Goal: Consume media (video, audio): Consume media (video, audio)

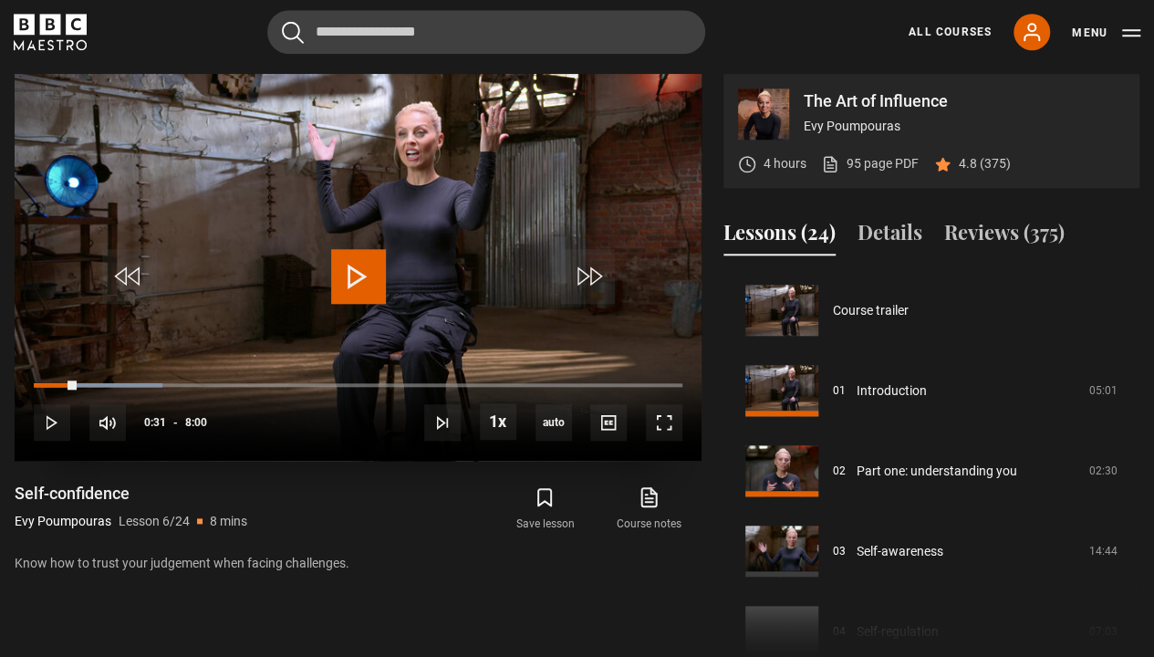
scroll to position [401, 0]
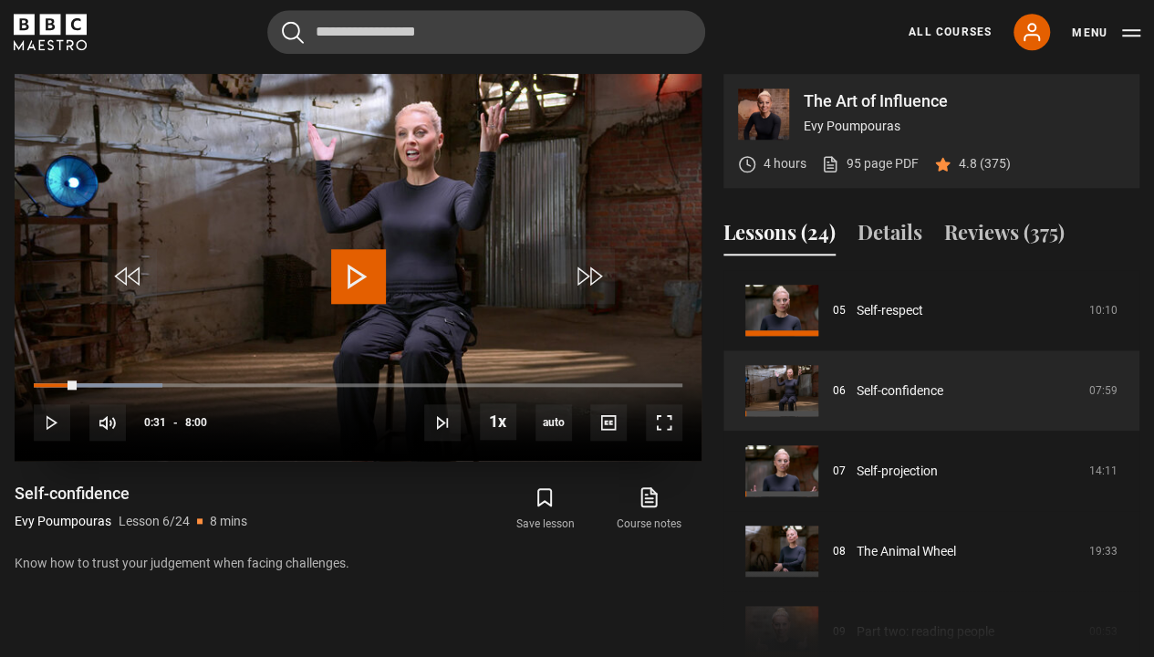
click at [119, 279] on span "Video Player" at bounding box center [129, 276] width 55 height 55
click at [363, 268] on span "Video Player" at bounding box center [358, 276] width 55 height 55
click at [670, 410] on span "Video Player" at bounding box center [664, 422] width 36 height 36
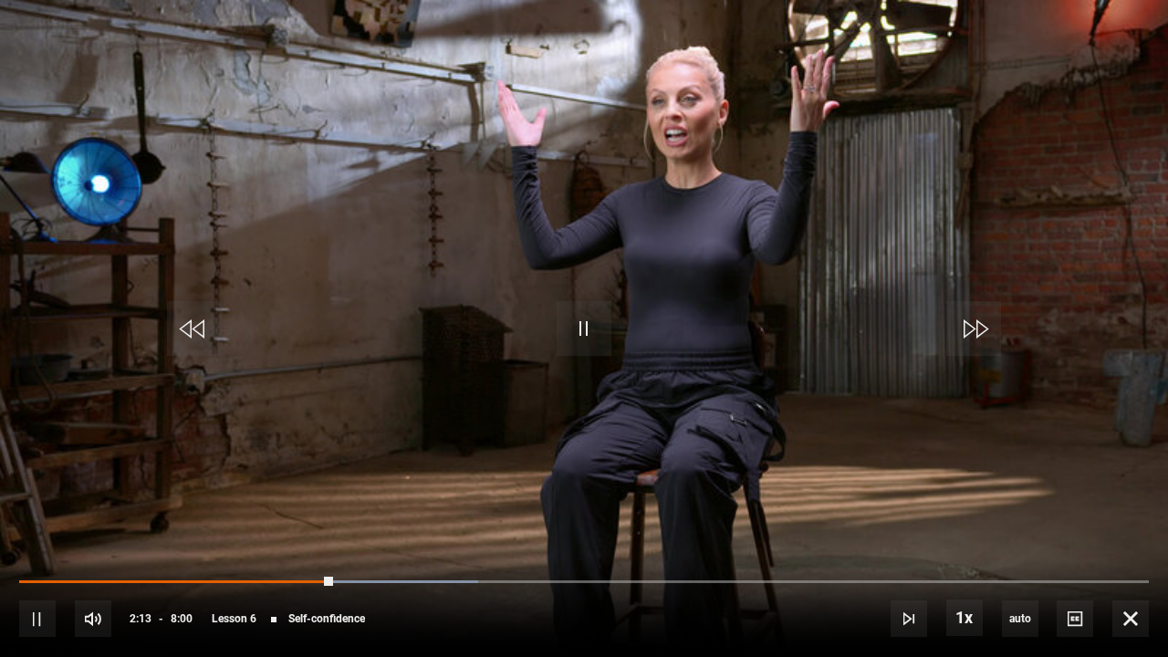
click at [593, 321] on span "Video Player" at bounding box center [584, 328] width 55 height 55
click at [586, 329] on span "Video Player" at bounding box center [584, 328] width 55 height 55
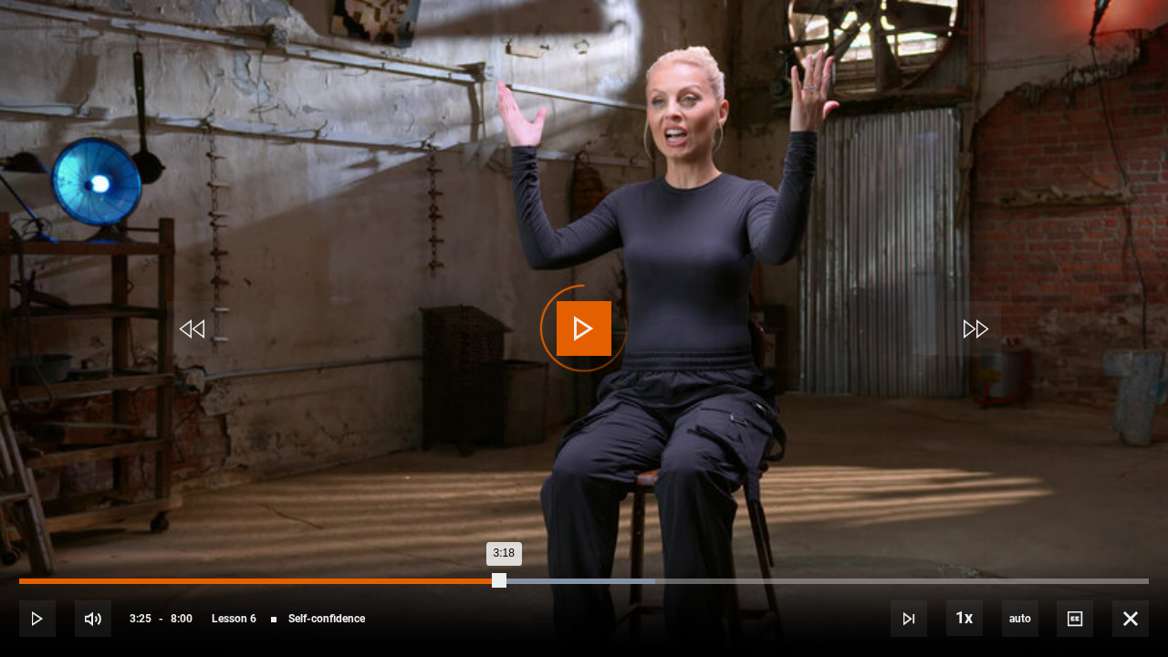
drag, startPoint x: 503, startPoint y: 577, endPoint x: 482, endPoint y: 580, distance: 21.3
click at [482, 580] on div "3:18" at bounding box center [261, 580] width 484 height 5
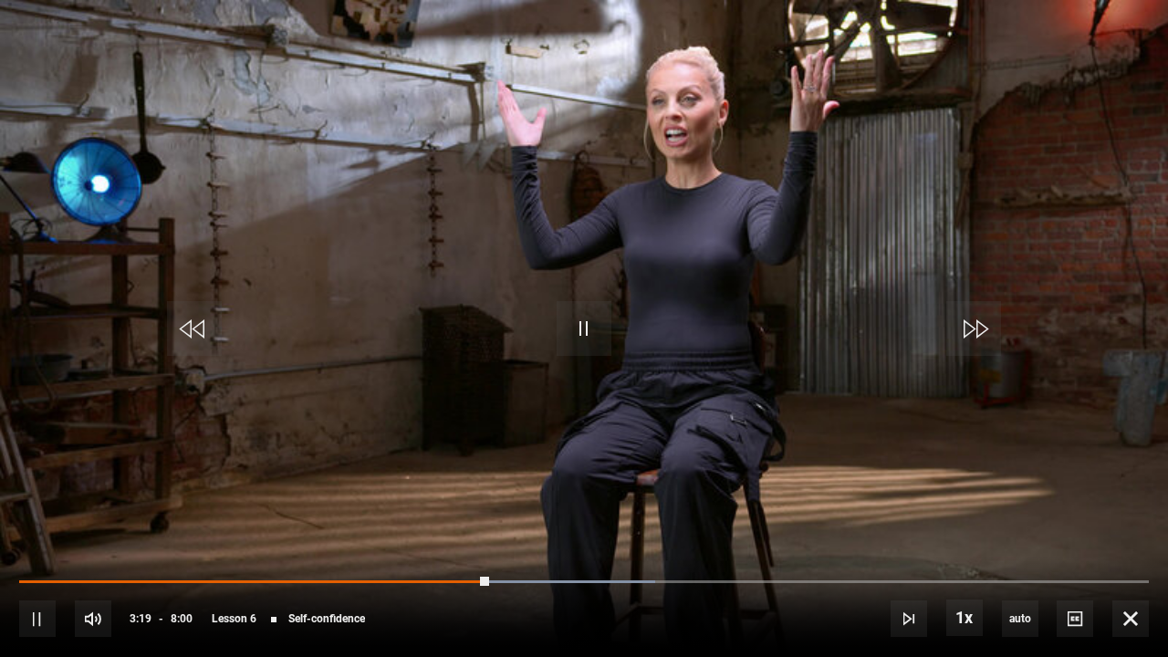
click at [598, 338] on span "Video Player" at bounding box center [584, 328] width 55 height 55
click at [586, 325] on span "Video Player" at bounding box center [584, 328] width 55 height 55
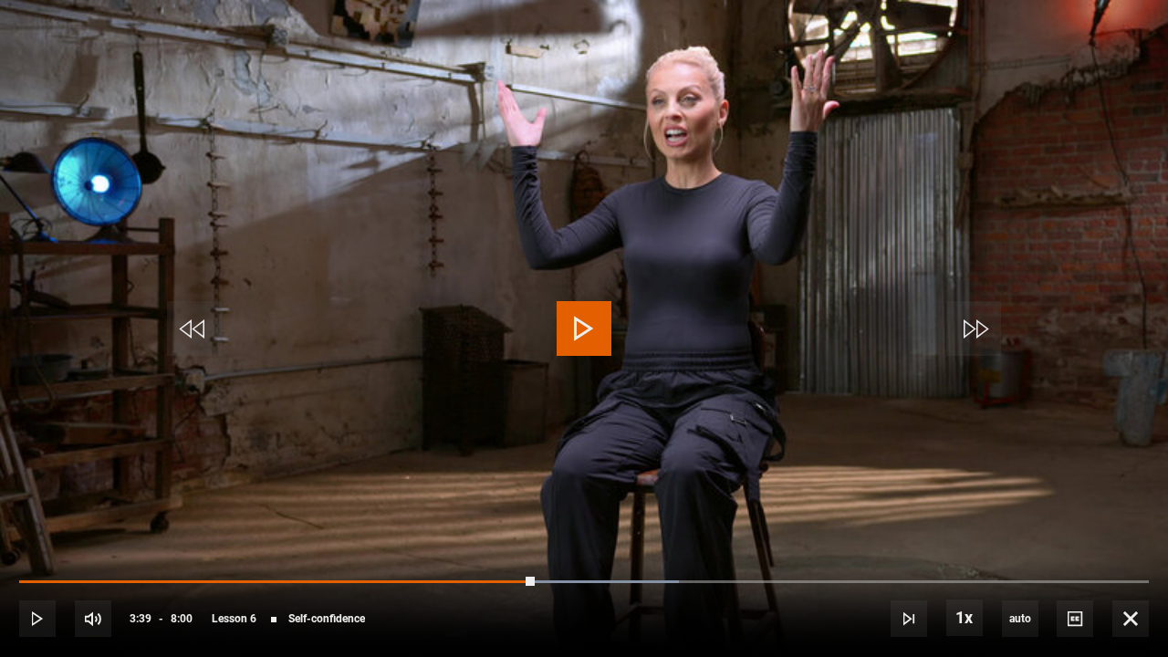
click at [586, 325] on span "Video Player" at bounding box center [584, 328] width 55 height 55
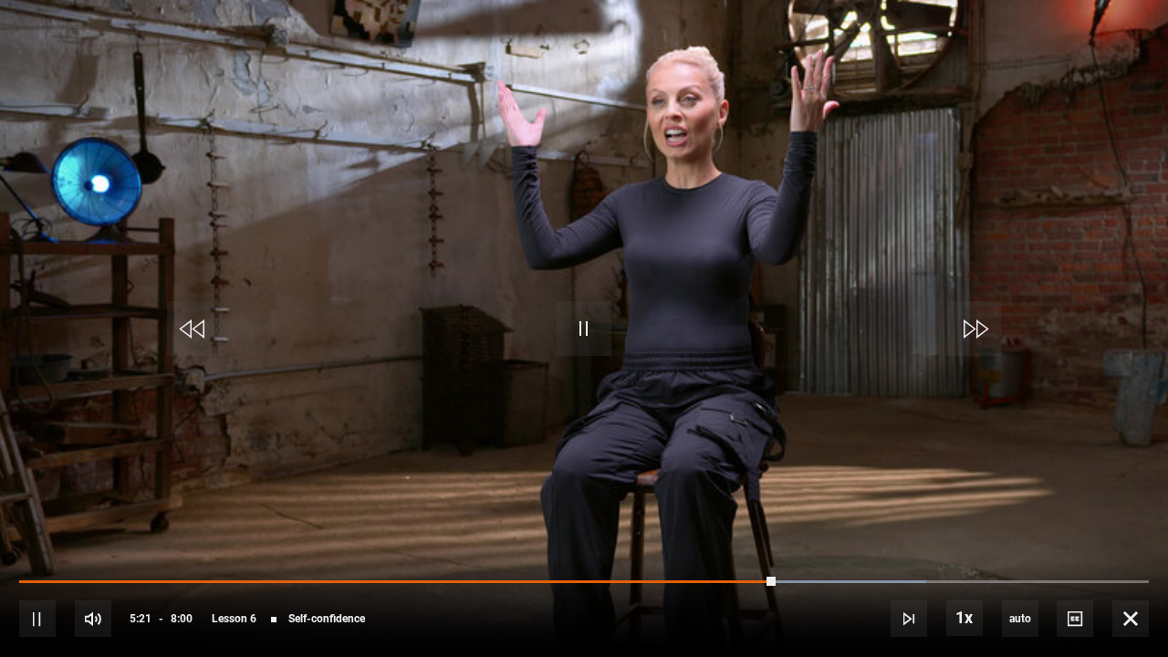
click at [588, 325] on span "Video Player" at bounding box center [584, 328] width 55 height 55
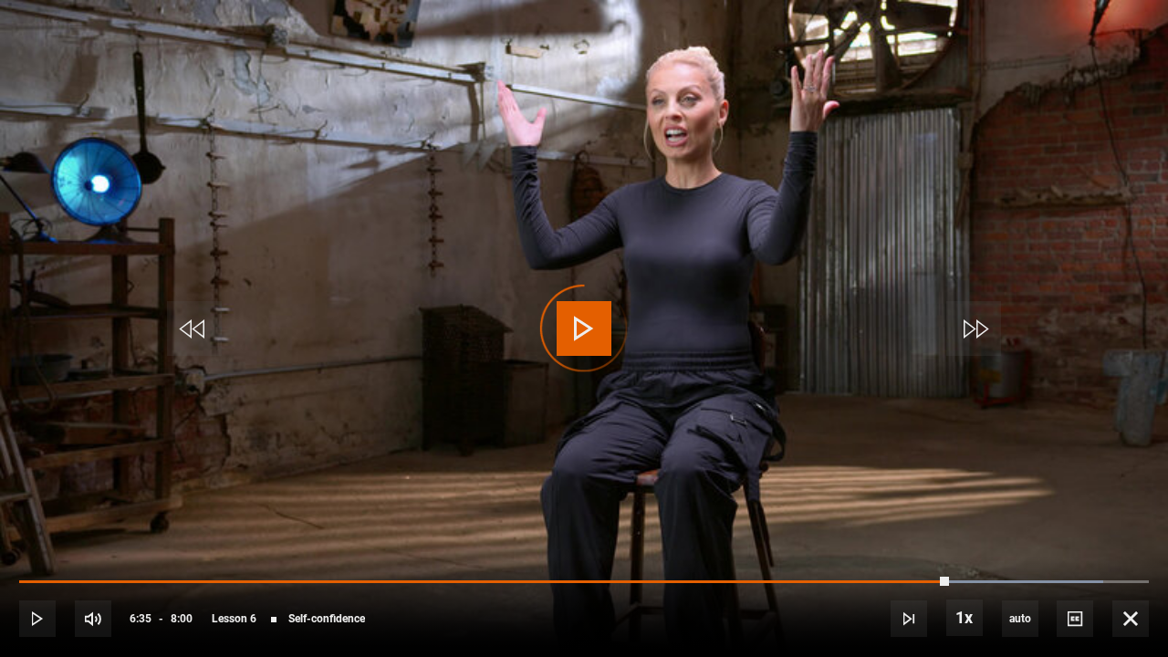
drag, startPoint x: 948, startPoint y: 581, endPoint x: 849, endPoint y: 604, distance: 102.0
click at [849, 604] on div "10s Skip Back 10 seconds Play 10s Skip Forward 10 seconds Loaded : 95.93% 6:16 …" at bounding box center [584, 606] width 1168 height 101
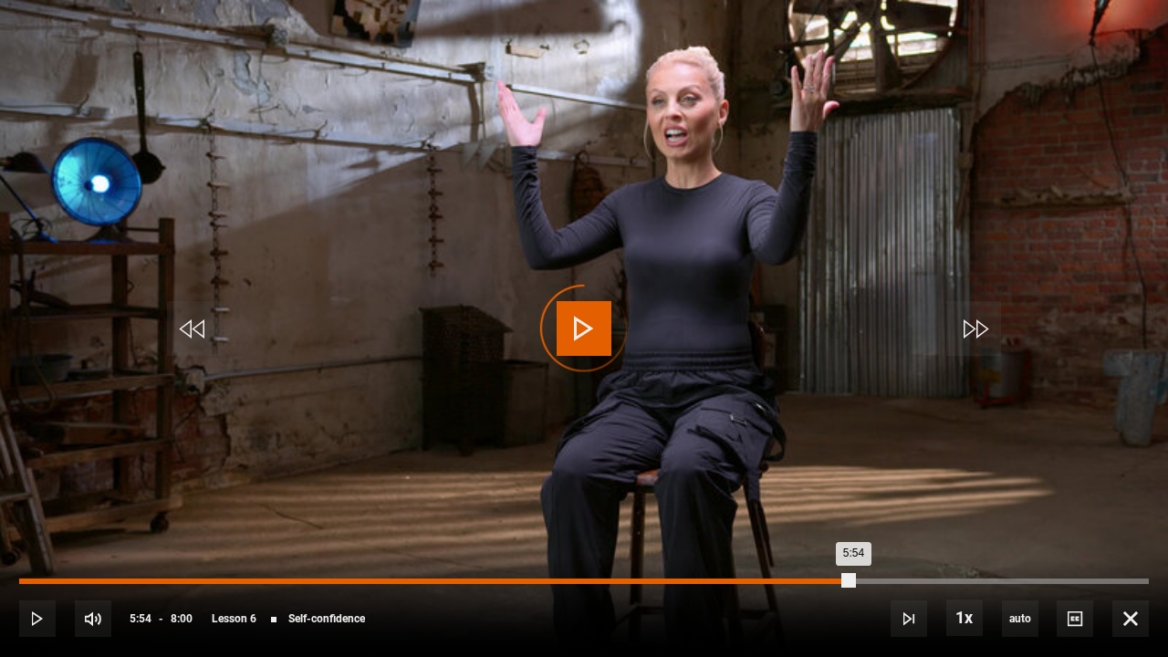
drag, startPoint x: 852, startPoint y: 582, endPoint x: 828, endPoint y: 582, distance: 24.6
click at [828, 582] on div "5:54" at bounding box center [436, 580] width 834 height 5
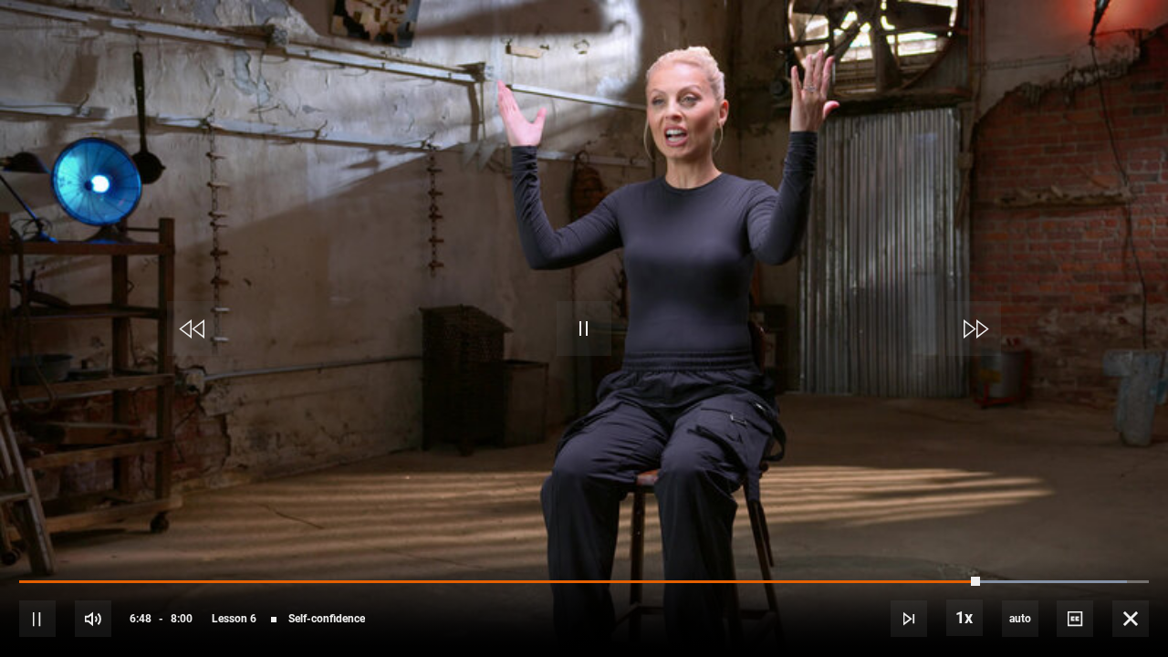
click at [577, 329] on span "Video Player" at bounding box center [584, 328] width 55 height 55
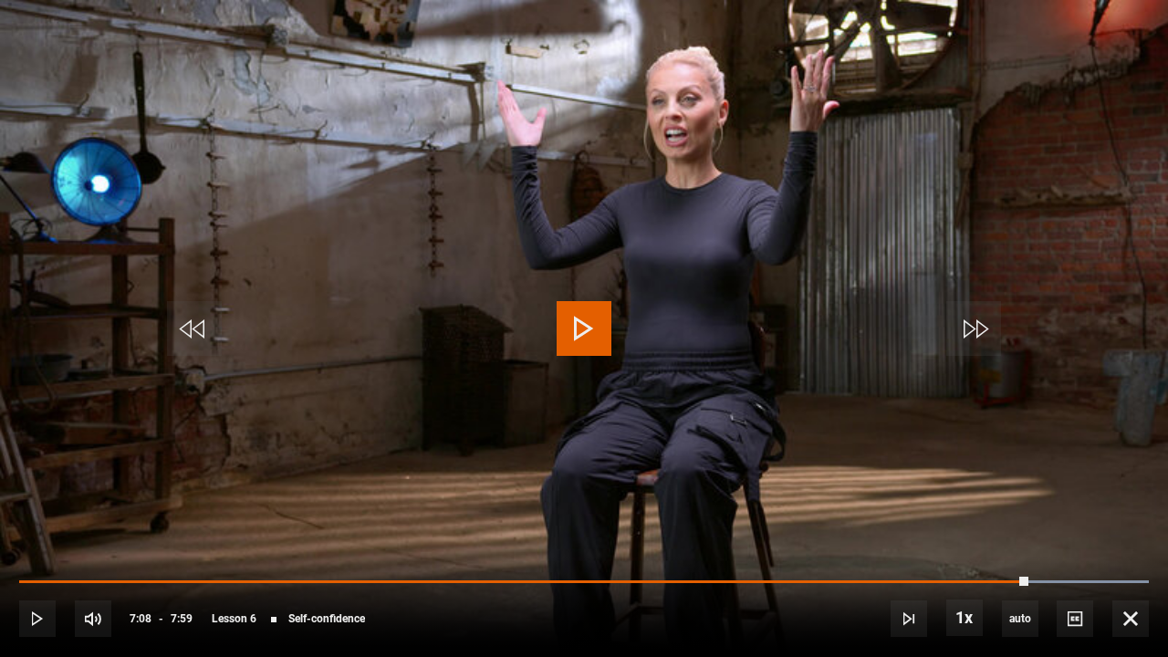
click at [577, 329] on span "Video Player" at bounding box center [584, 328] width 55 height 55
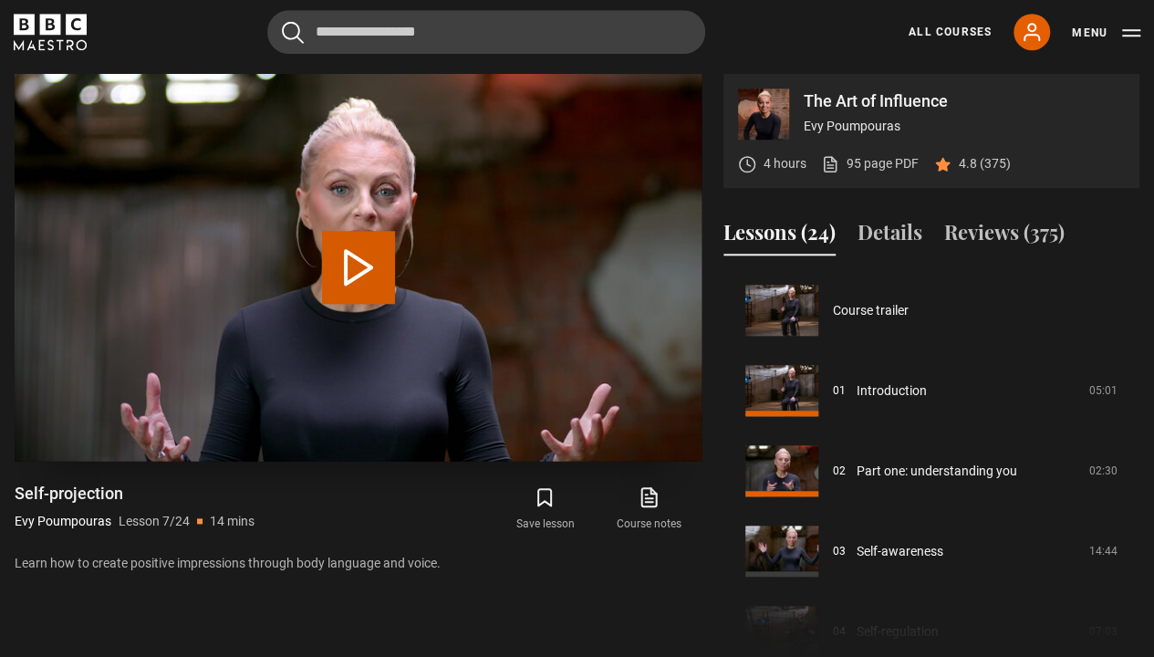
scroll to position [482, 0]
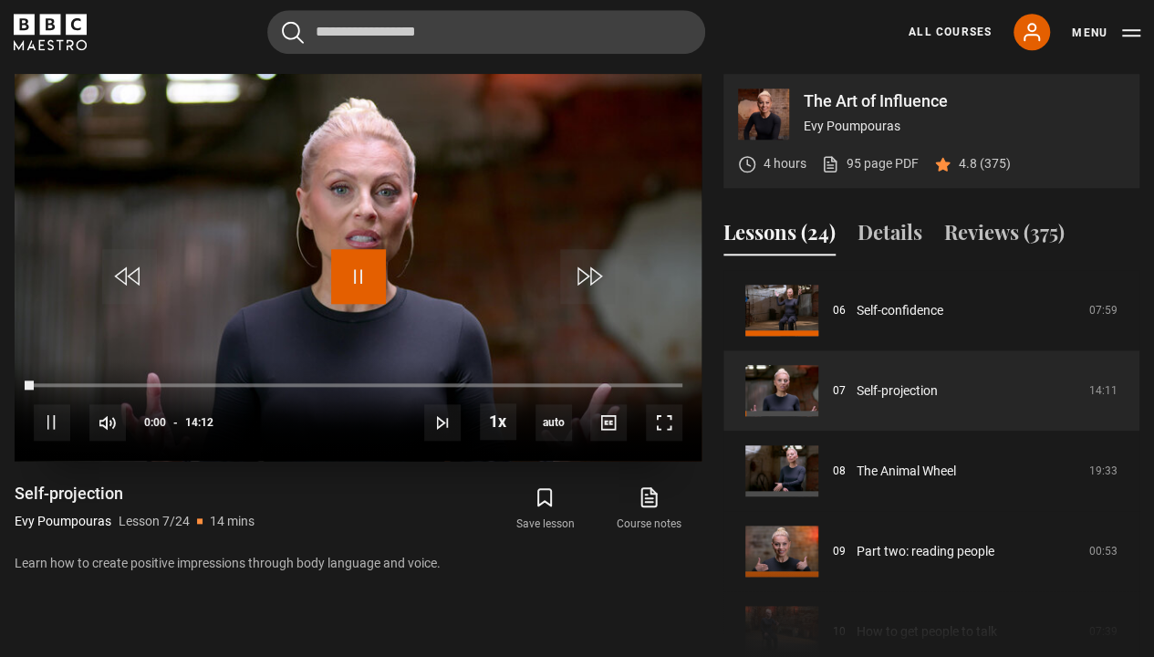
click at [353, 266] on span "Video Player" at bounding box center [358, 276] width 55 height 55
click at [364, 270] on span "Video Player" at bounding box center [358, 276] width 55 height 55
click at [366, 265] on span "Video Player" at bounding box center [358, 276] width 55 height 55
click at [354, 272] on span "Video Player" at bounding box center [358, 276] width 55 height 55
click at [662, 418] on span "Video Player" at bounding box center [664, 422] width 36 height 36
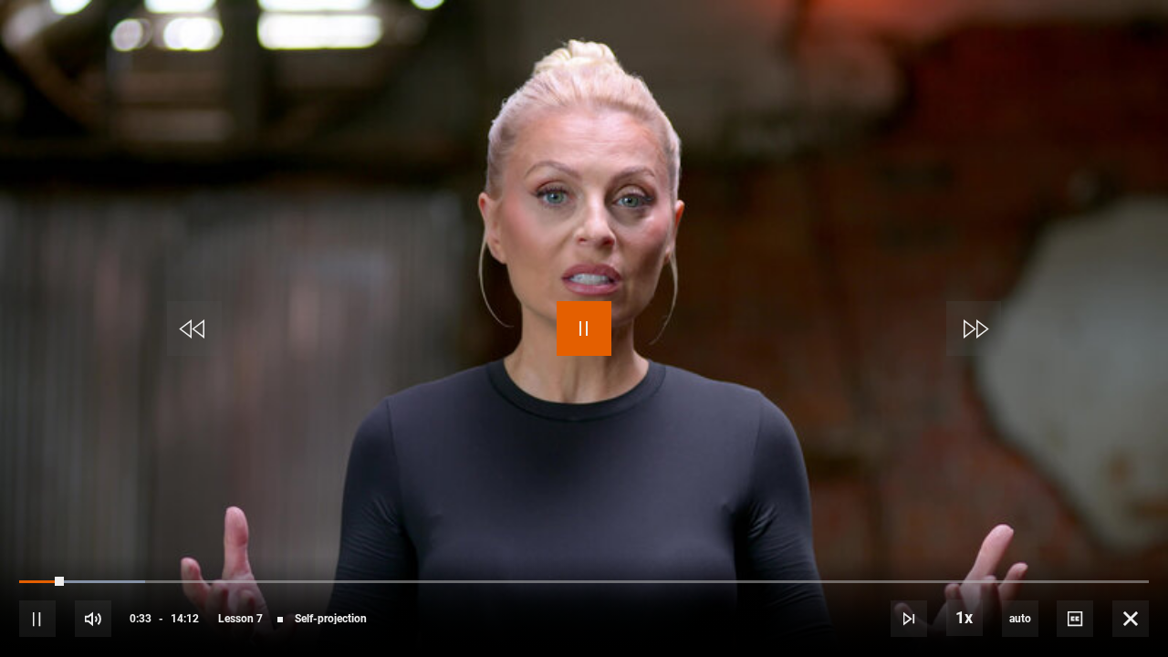
click at [589, 322] on span "Video Player" at bounding box center [584, 328] width 55 height 55
click at [586, 328] on span "Video Player" at bounding box center [584, 328] width 55 height 55
click at [585, 328] on span "Video Player" at bounding box center [584, 328] width 55 height 55
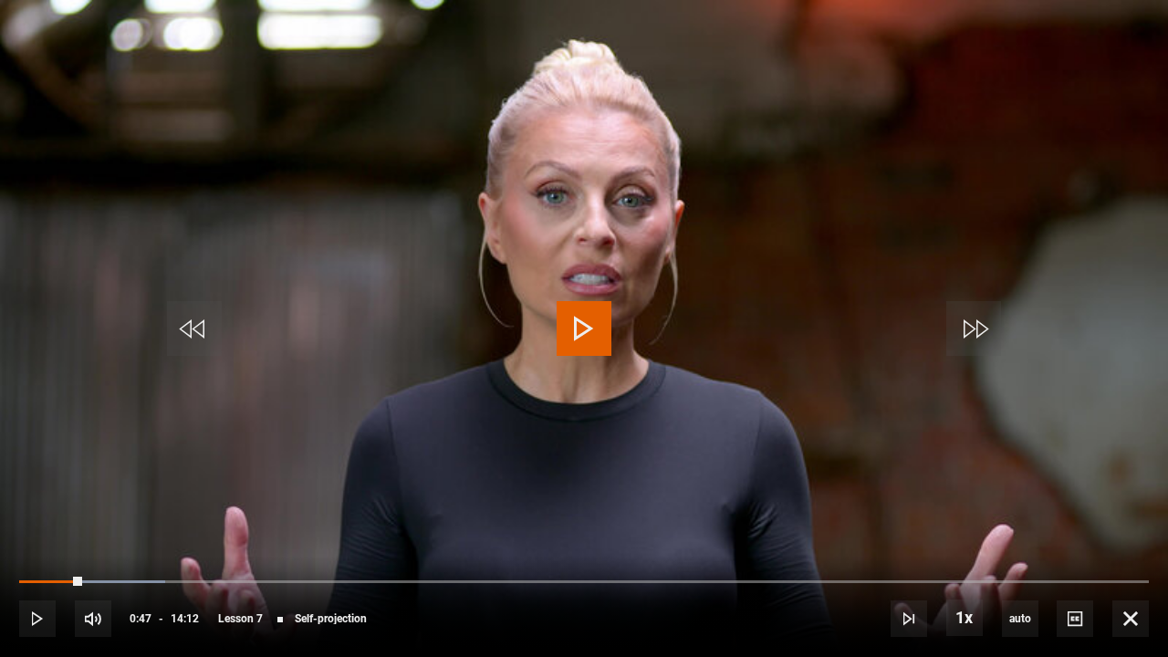
click at [585, 328] on span "Video Player" at bounding box center [584, 328] width 55 height 55
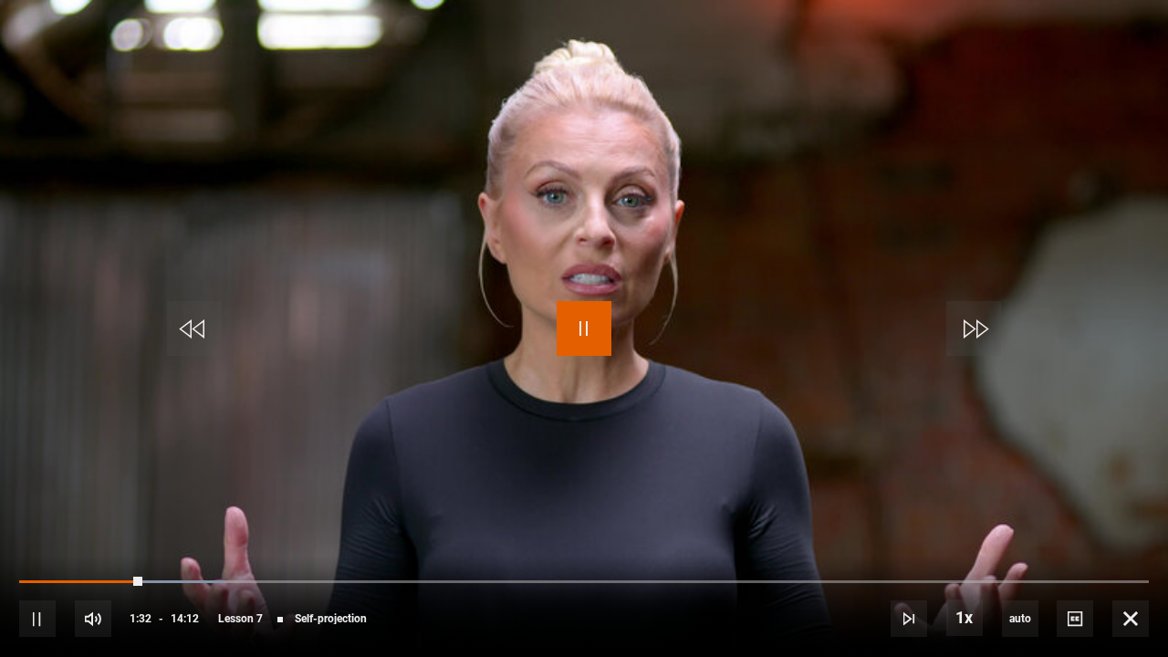
click at [585, 328] on span "Video Player" at bounding box center [584, 328] width 55 height 55
click at [577, 324] on span "Video Player" at bounding box center [584, 328] width 55 height 55
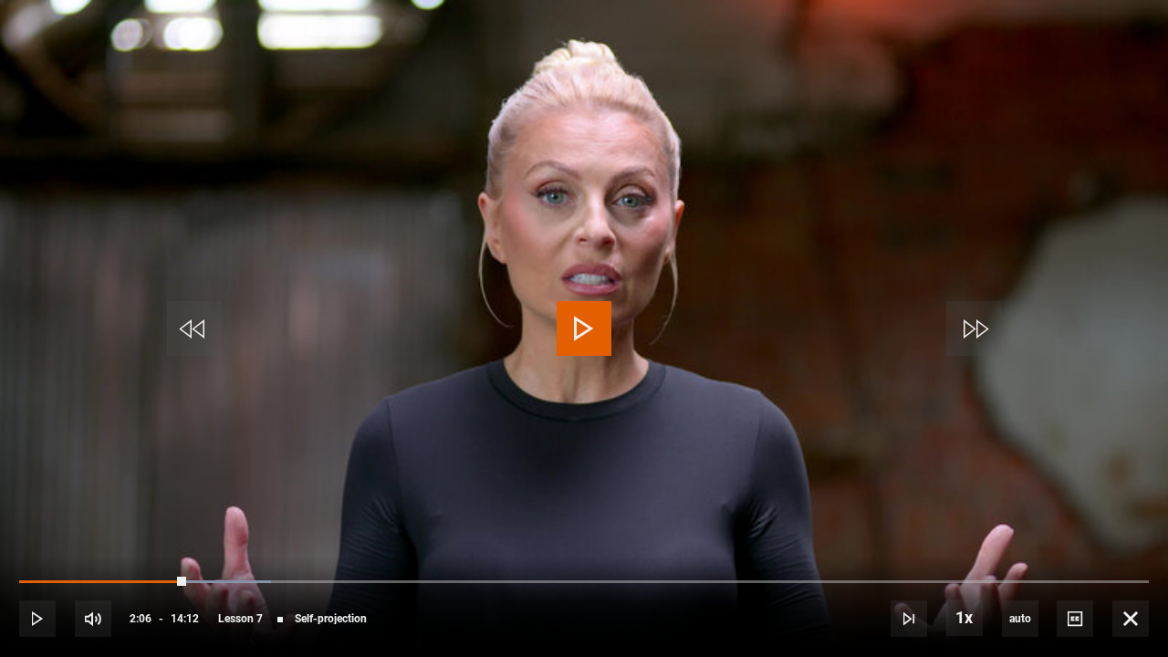
click at [577, 324] on span "Video Player" at bounding box center [584, 328] width 55 height 55
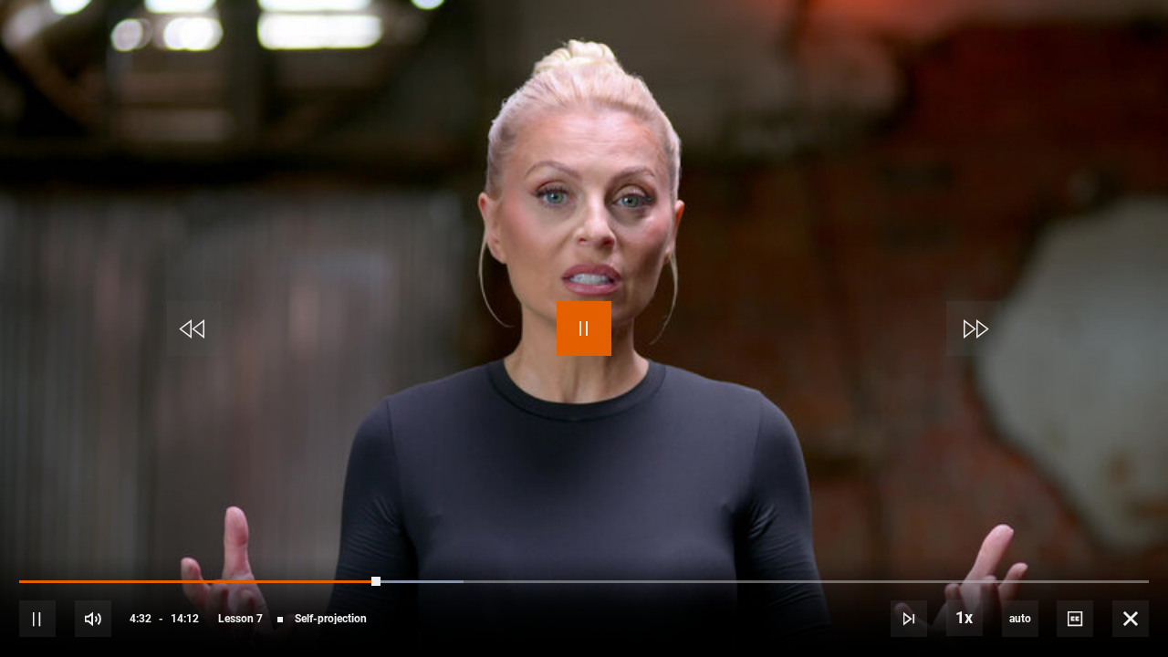
click at [577, 324] on span "Video Player" at bounding box center [584, 328] width 55 height 55
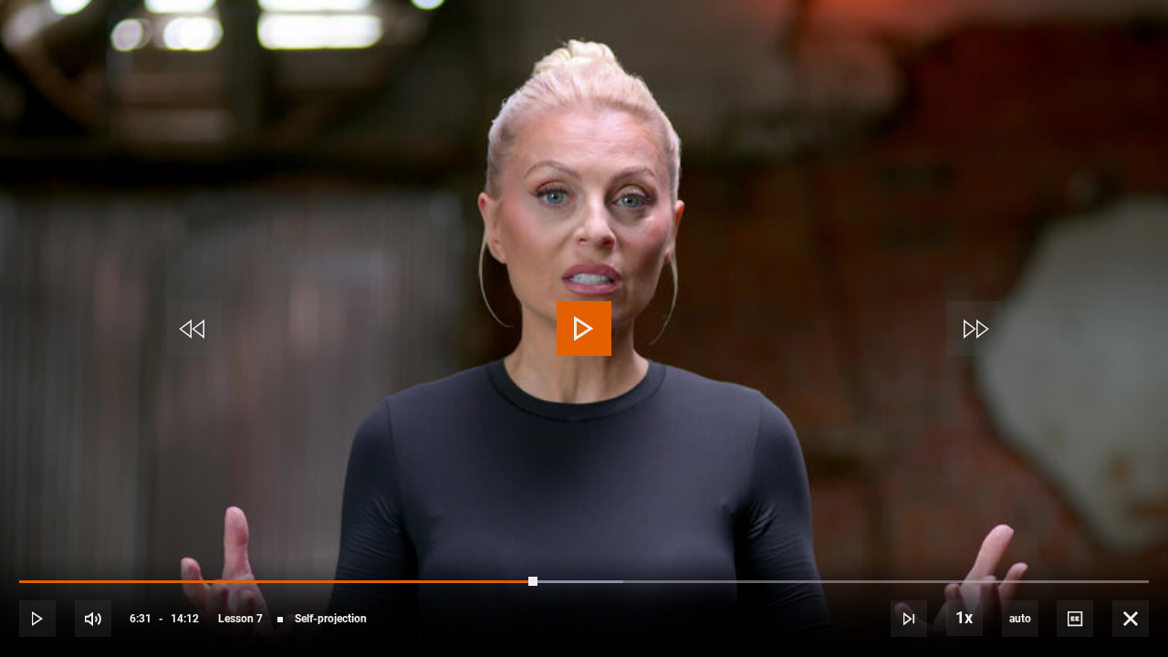
click at [577, 324] on span "Video Player" at bounding box center [584, 328] width 55 height 55
click at [589, 324] on span "Video Player" at bounding box center [584, 328] width 55 height 55
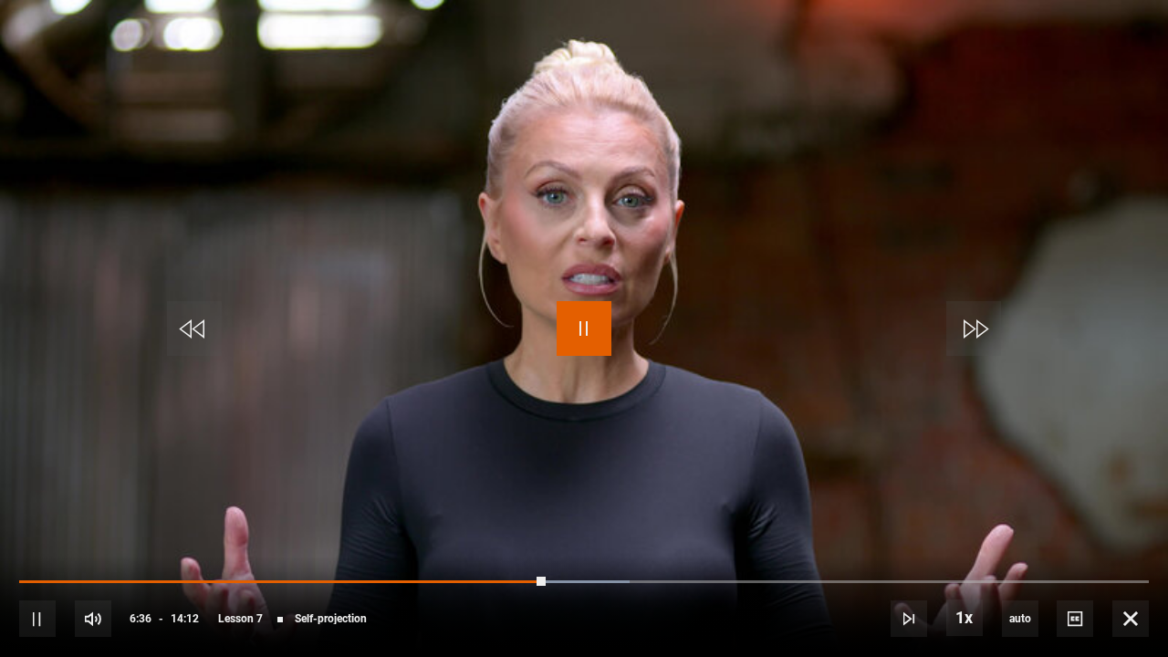
click at [589, 324] on span "Video Player" at bounding box center [584, 328] width 55 height 55
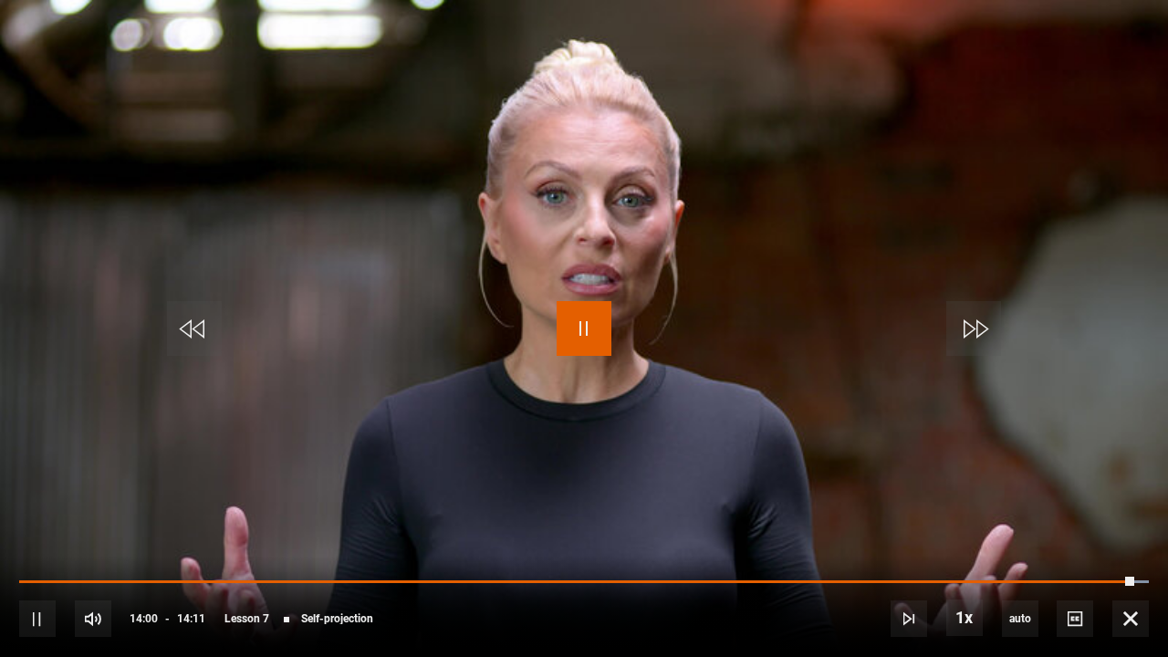
click at [589, 324] on span "Video Player" at bounding box center [584, 328] width 55 height 55
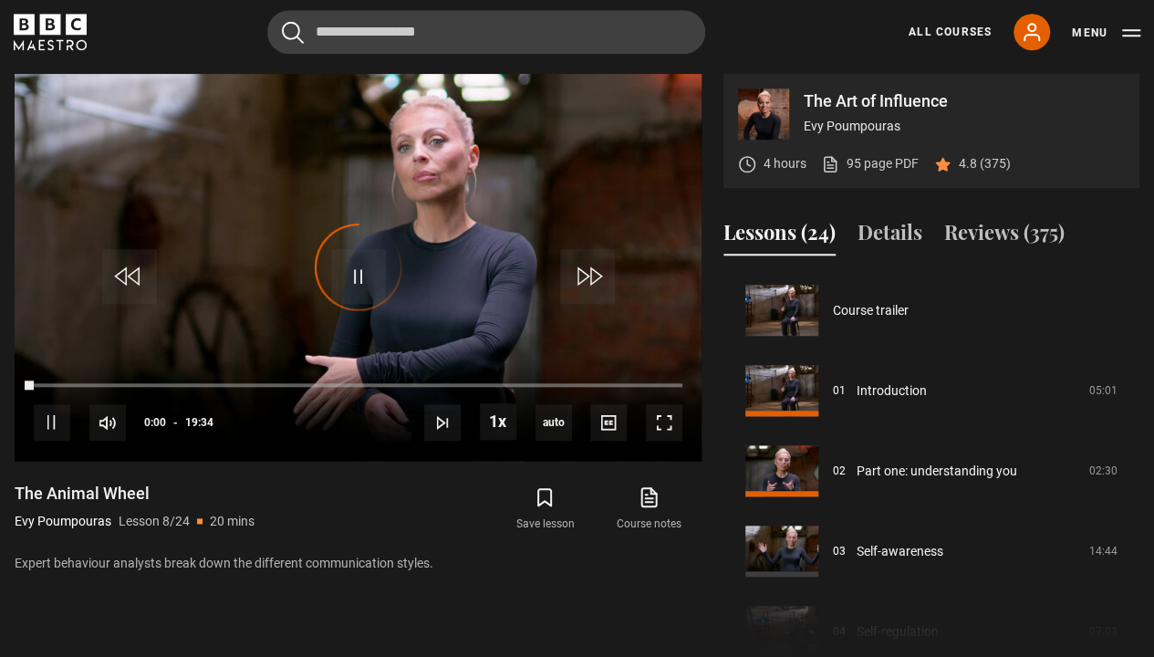
scroll to position [562, 0]
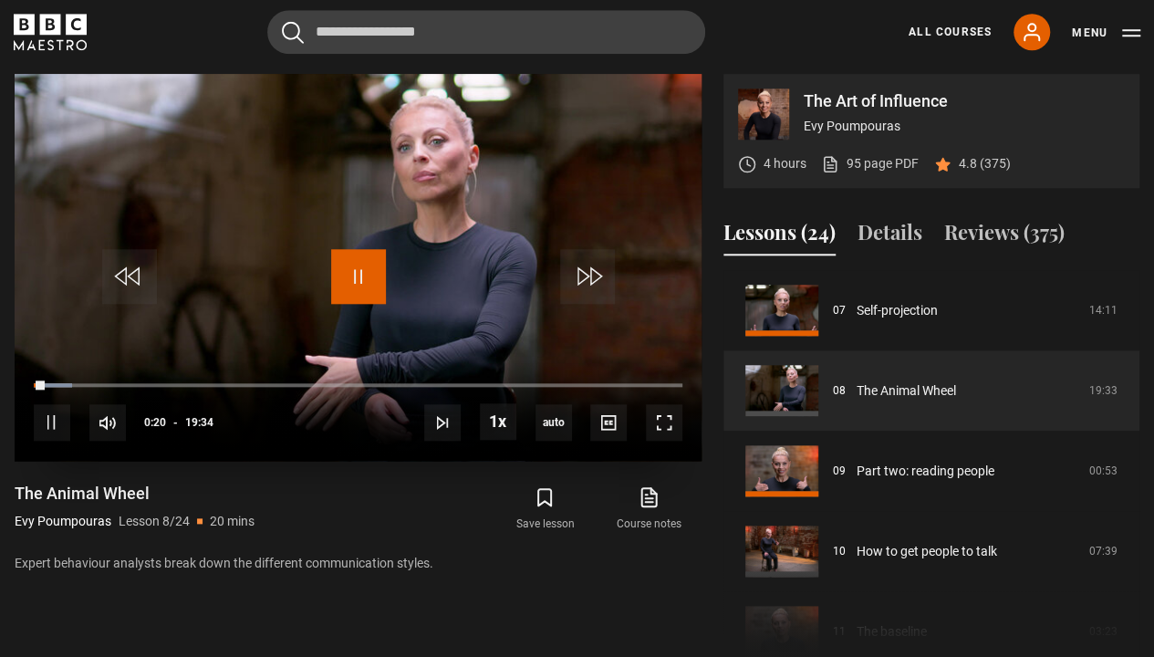
click at [357, 270] on span "Video Player" at bounding box center [358, 276] width 55 height 55
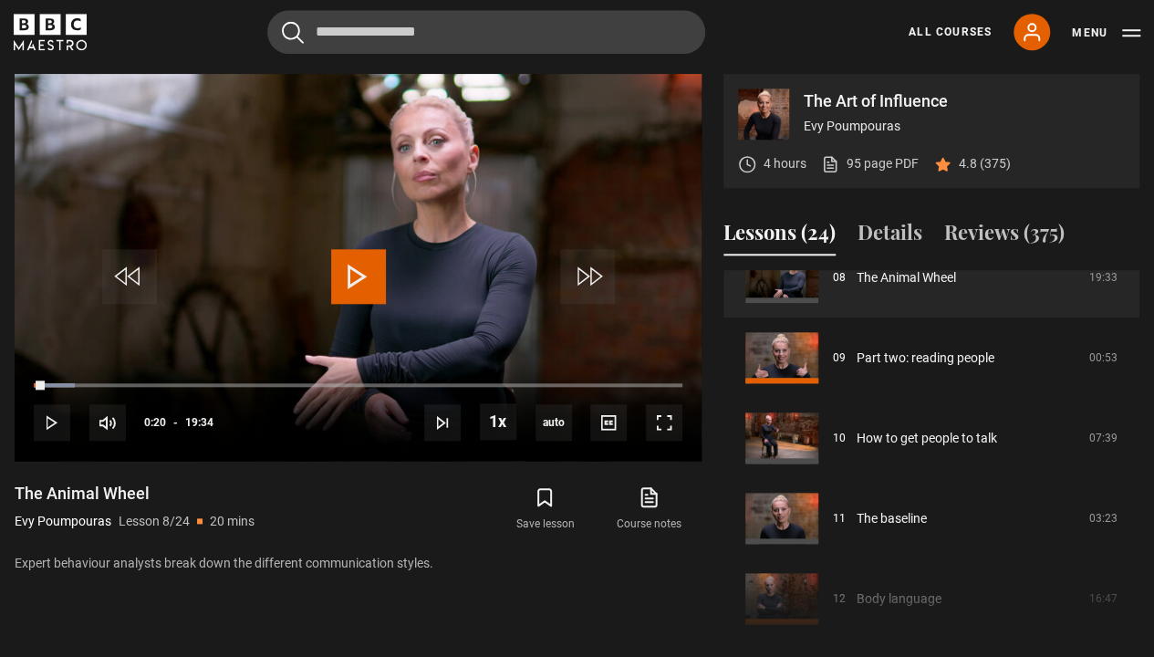
scroll to position [0, 0]
